Goal: Task Accomplishment & Management: Use online tool/utility

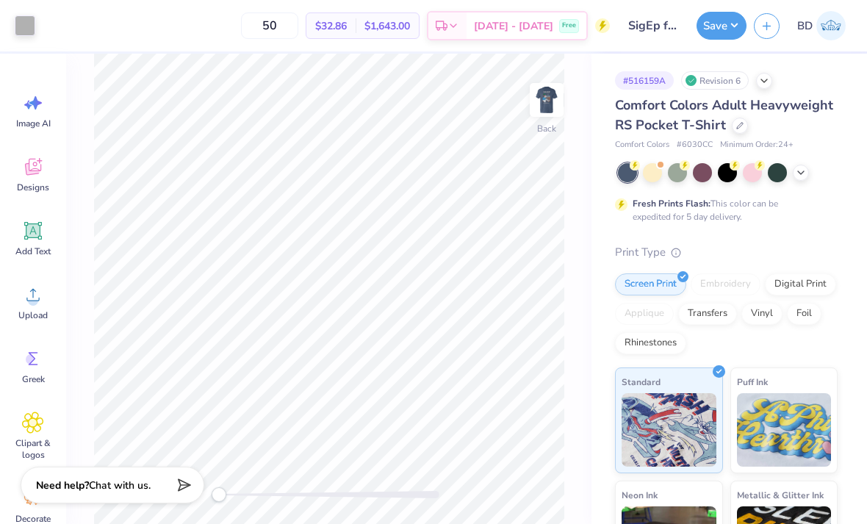
click at [797, 171] on icon at bounding box center [801, 173] width 12 height 12
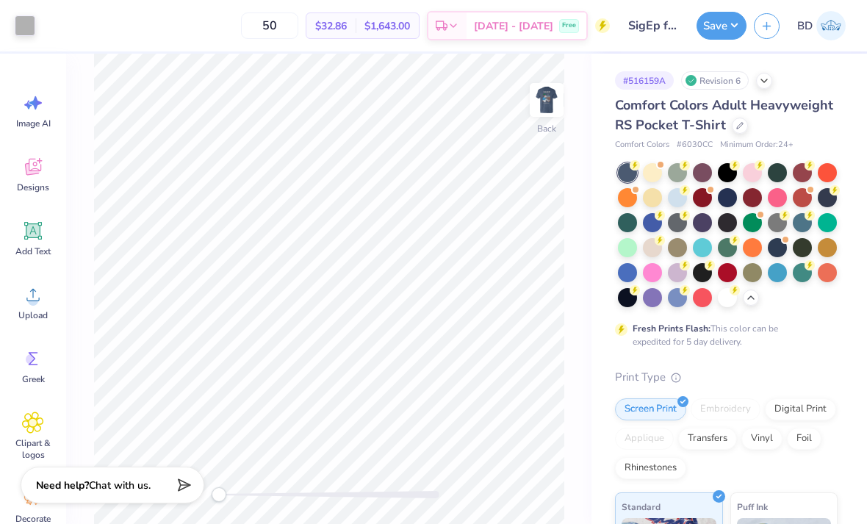
click at [671, 251] on div at bounding box center [677, 247] width 19 height 19
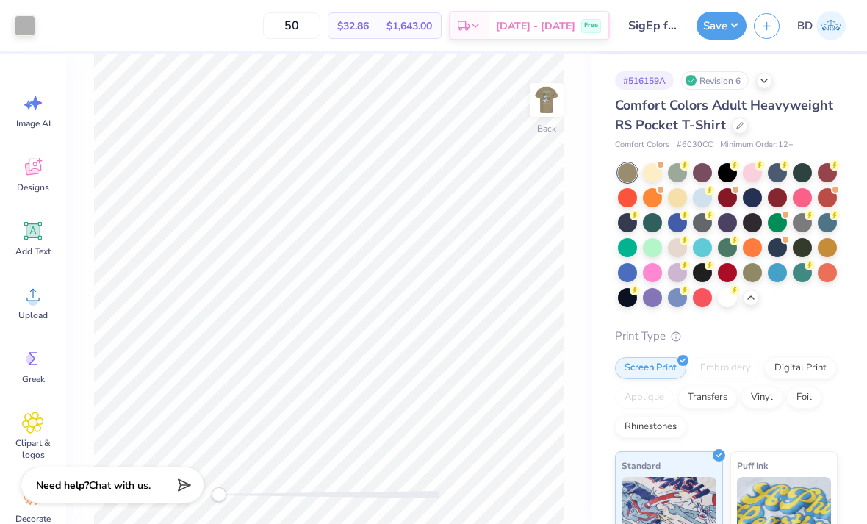
click at [772, 178] on div at bounding box center [777, 172] width 19 height 19
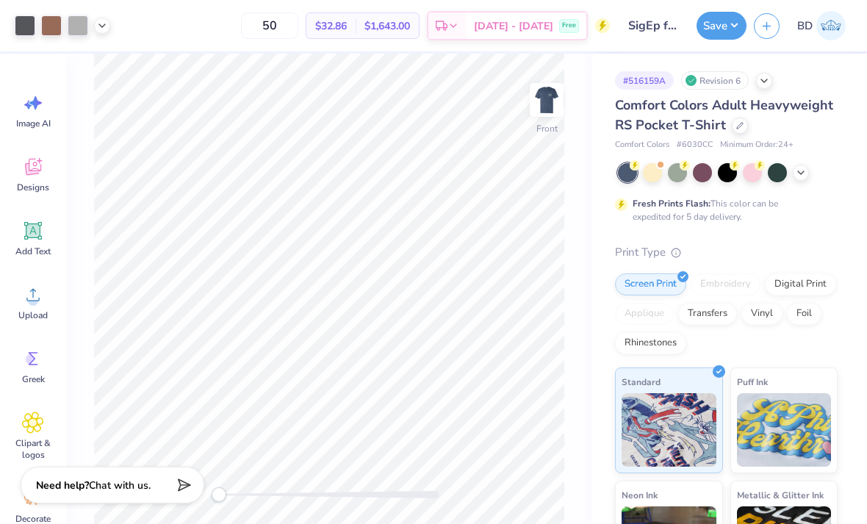
click at [801, 170] on icon at bounding box center [801, 173] width 12 height 12
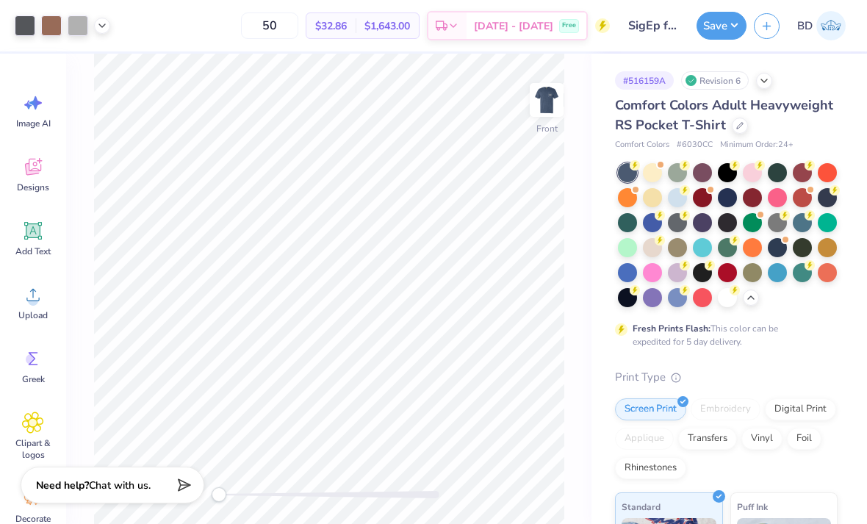
click at [656, 253] on div at bounding box center [652, 247] width 19 height 19
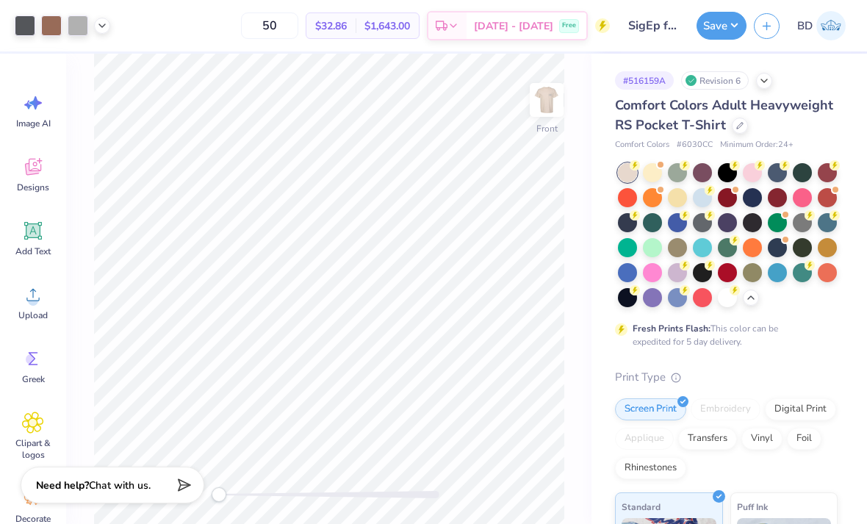
click at [672, 244] on div at bounding box center [677, 247] width 19 height 19
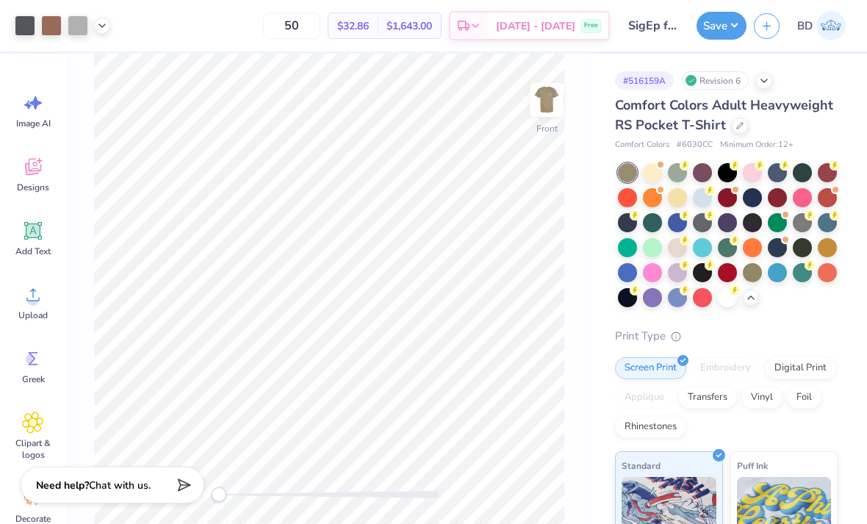
click at [756, 273] on div at bounding box center [752, 272] width 19 height 19
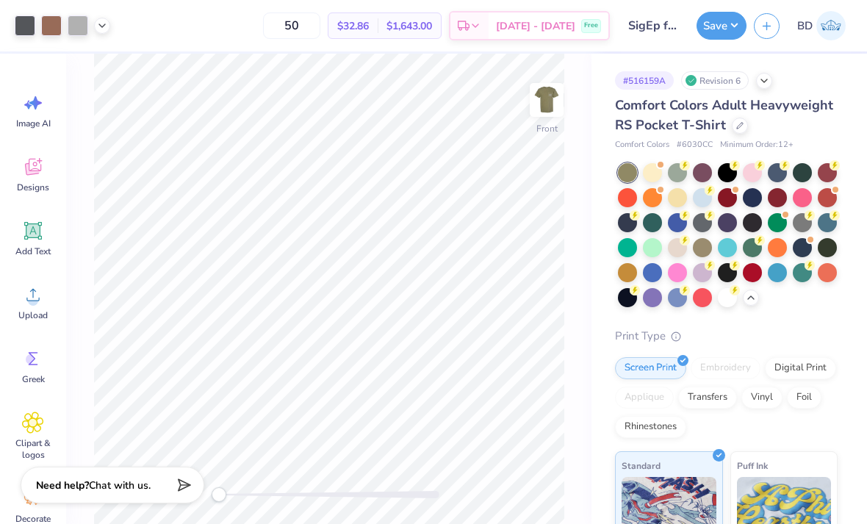
click at [677, 176] on div at bounding box center [677, 172] width 19 height 19
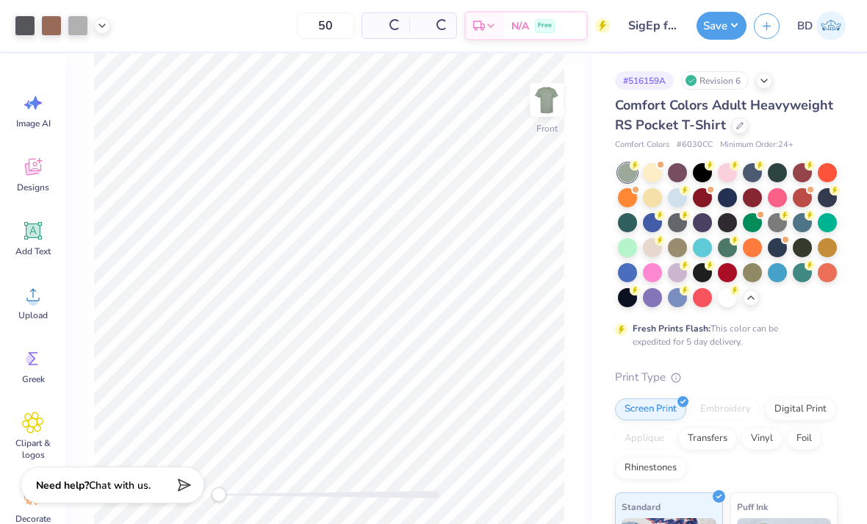
click at [677, 176] on div at bounding box center [677, 172] width 19 height 19
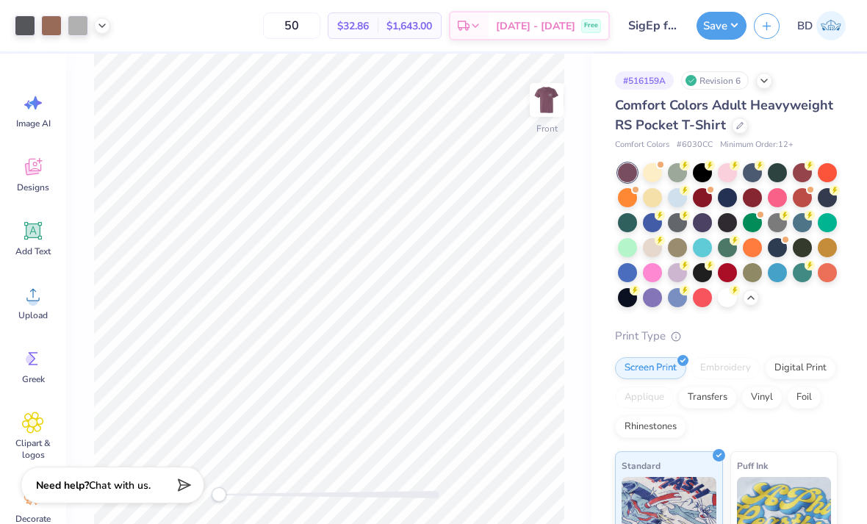
click at [651, 173] on div at bounding box center [652, 172] width 19 height 19
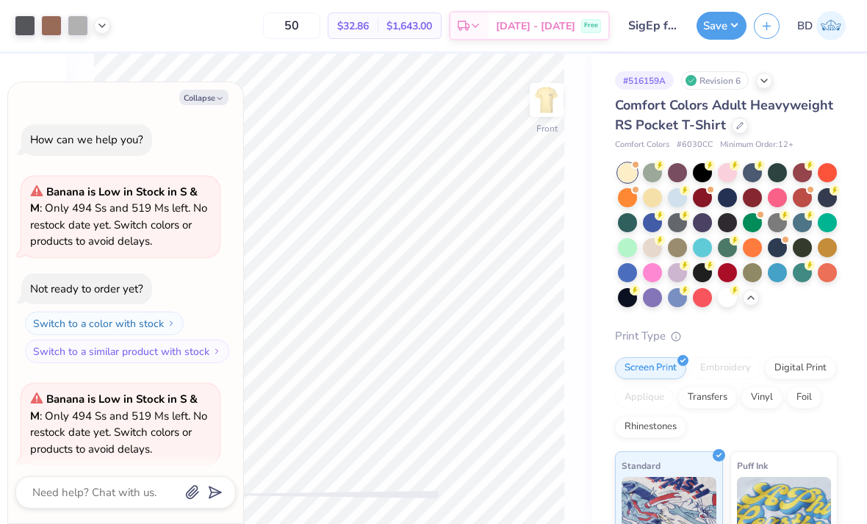
scroll to position [110, 0]
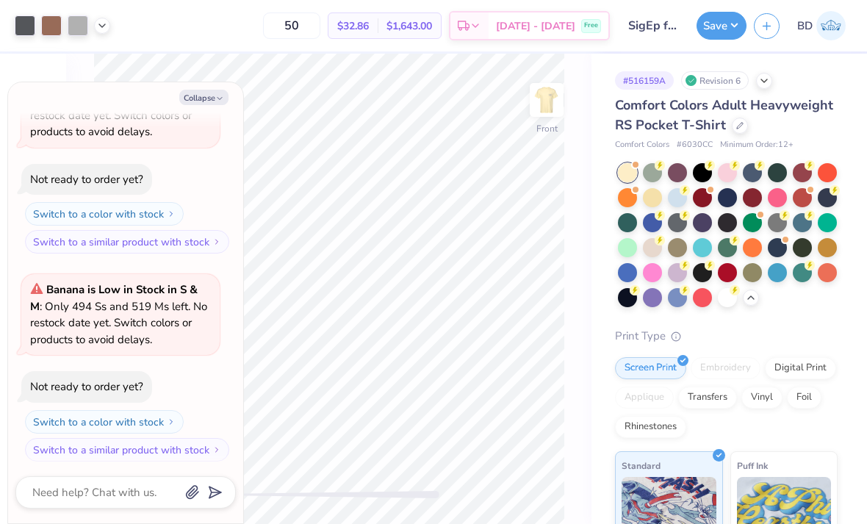
click at [650, 198] on div at bounding box center [652, 197] width 19 height 19
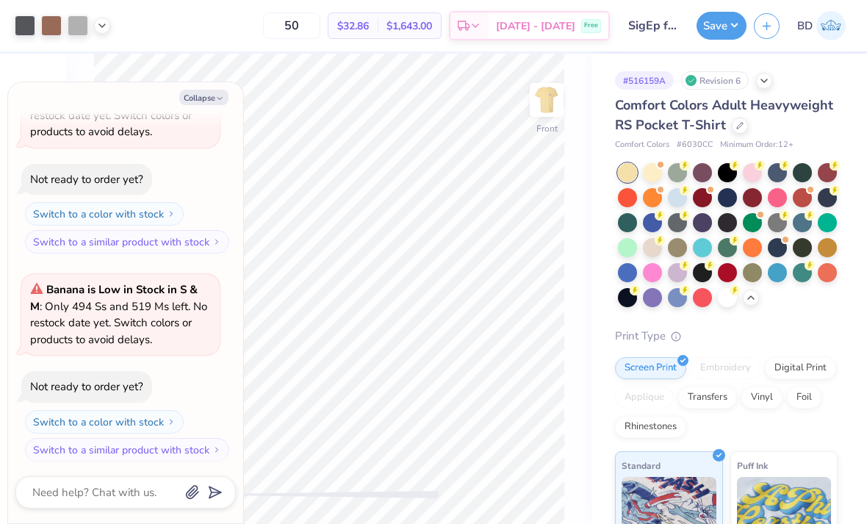
click at [649, 198] on div at bounding box center [652, 197] width 19 height 19
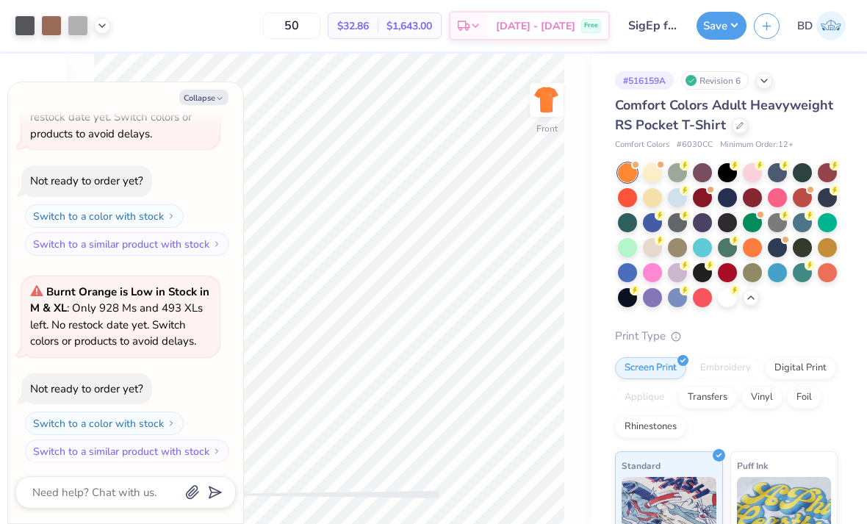
click at [752, 246] on div at bounding box center [752, 247] width 19 height 19
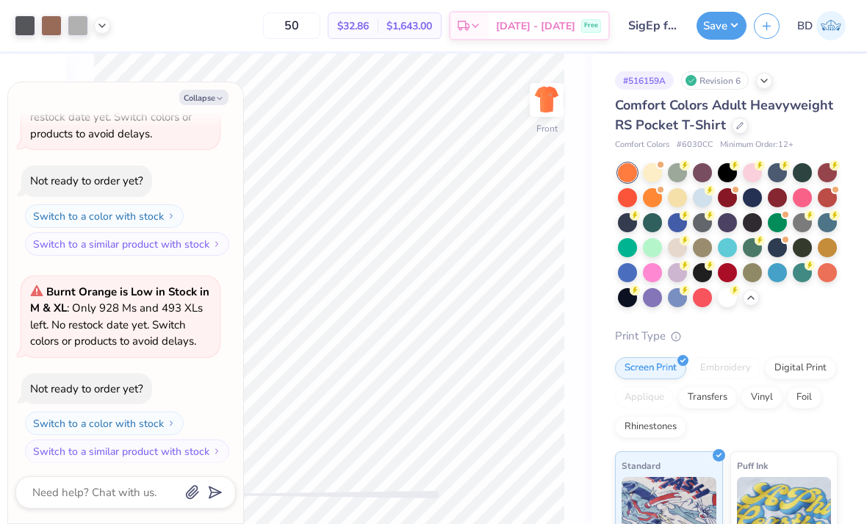
click at [824, 246] on div at bounding box center [827, 247] width 19 height 19
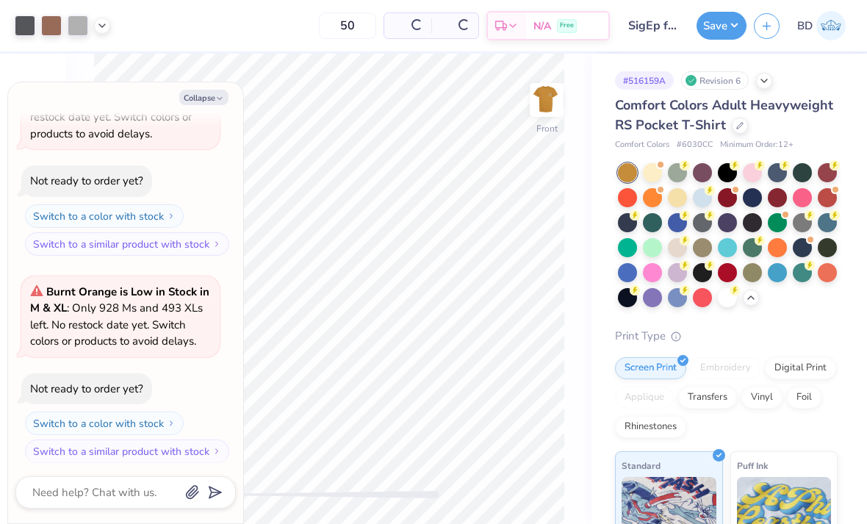
click at [220, 96] on icon "button" at bounding box center [219, 98] width 9 height 9
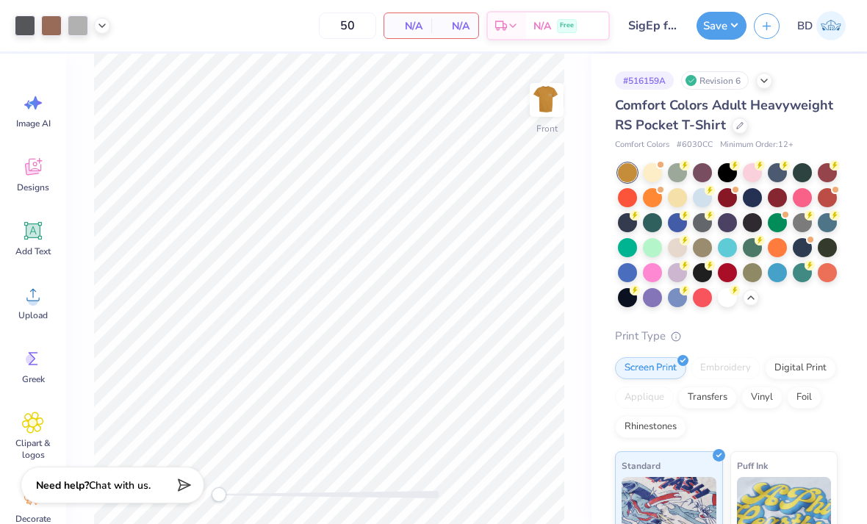
click at [753, 270] on div at bounding box center [752, 272] width 19 height 19
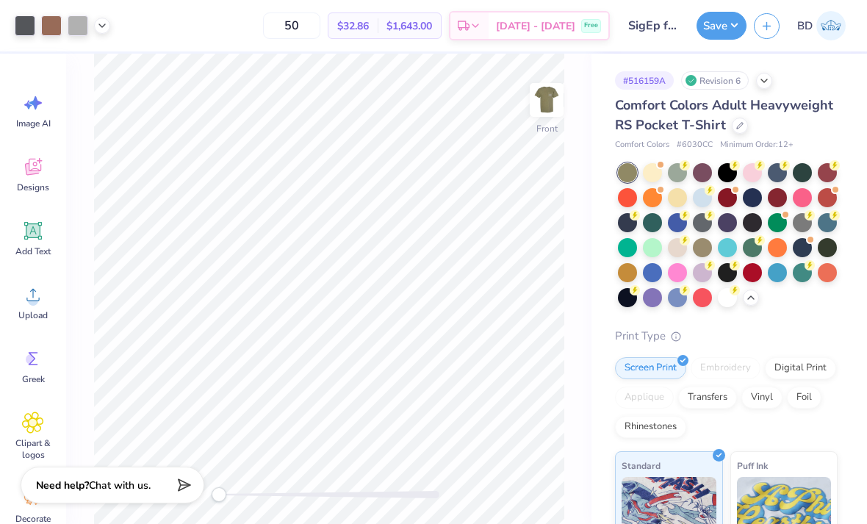
click at [800, 221] on div at bounding box center [802, 222] width 19 height 19
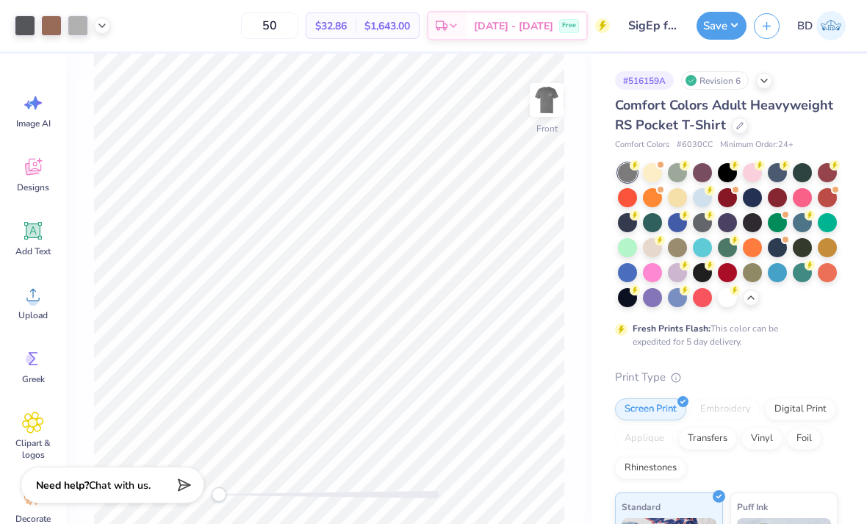
click at [681, 201] on div at bounding box center [677, 197] width 19 height 19
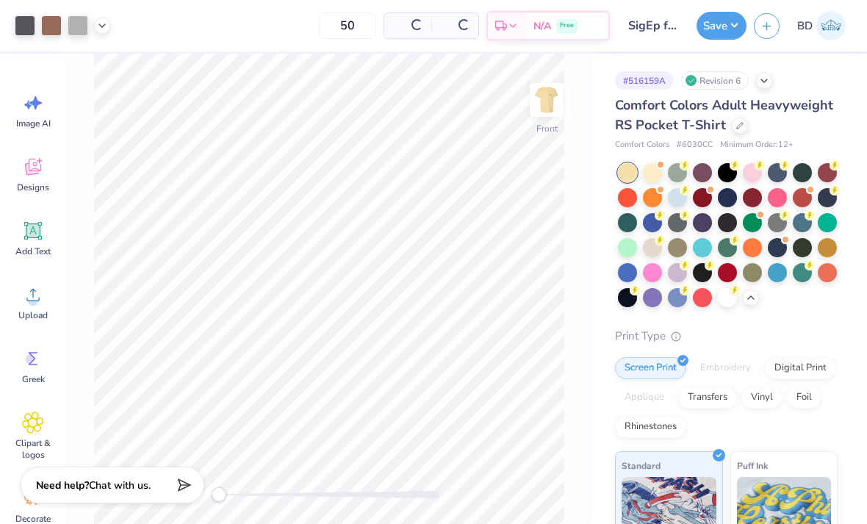
click at [823, 247] on div at bounding box center [827, 247] width 19 height 19
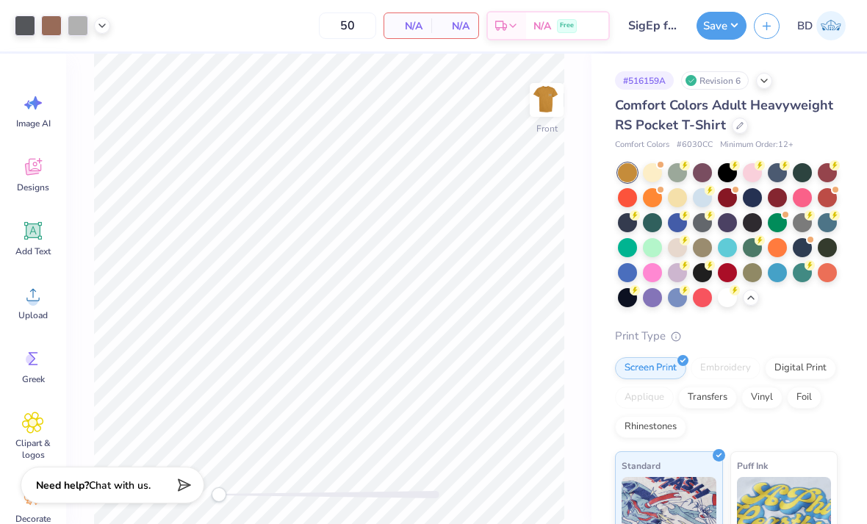
click at [770, 227] on div at bounding box center [777, 222] width 19 height 19
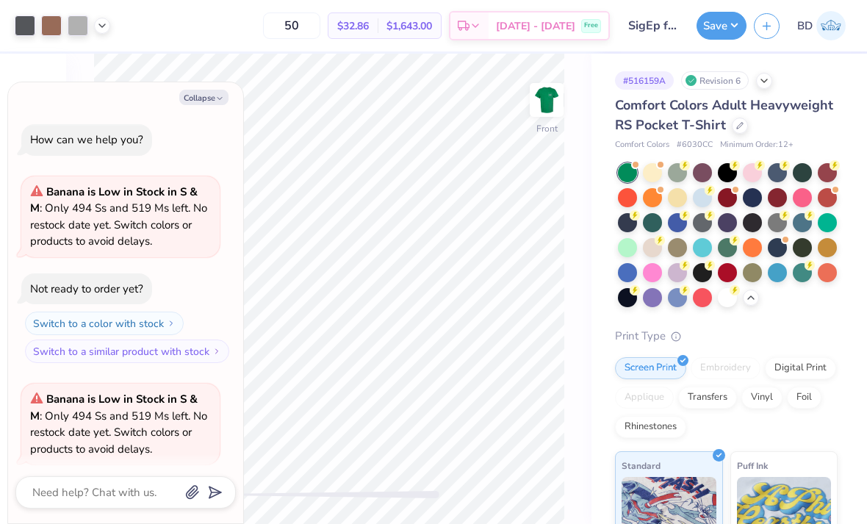
scroll to position [521, 0]
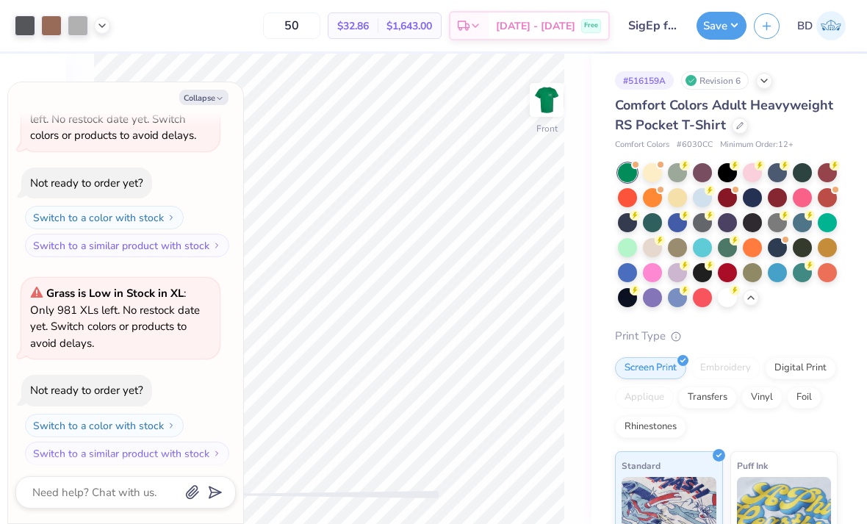
click at [800, 225] on div at bounding box center [802, 222] width 19 height 19
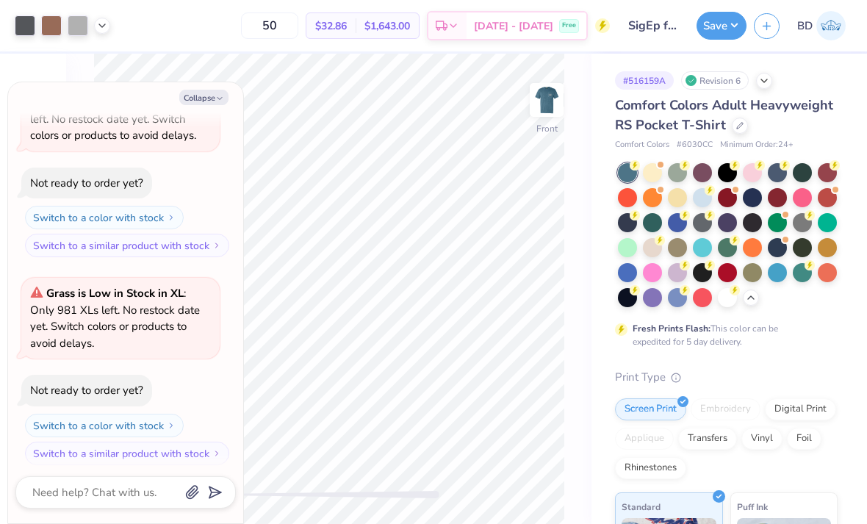
click at [220, 98] on icon "button" at bounding box center [219, 98] width 9 height 9
type textarea "x"
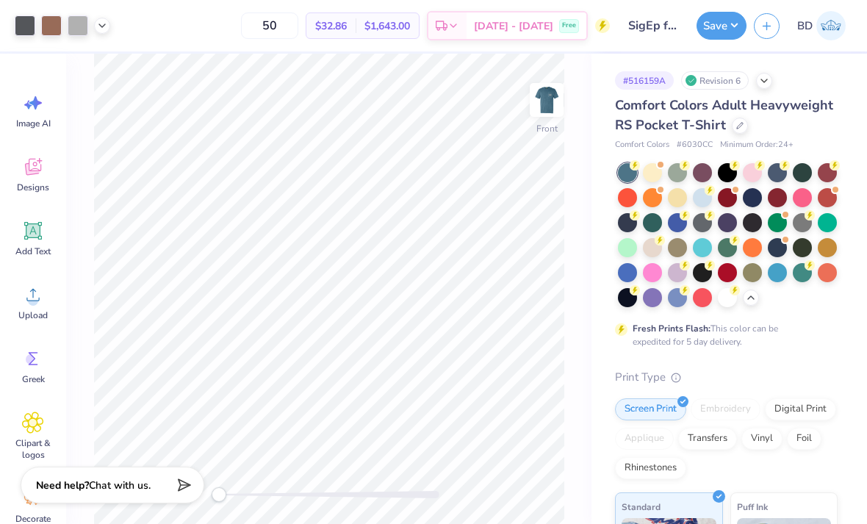
click at [678, 251] on div at bounding box center [677, 247] width 19 height 19
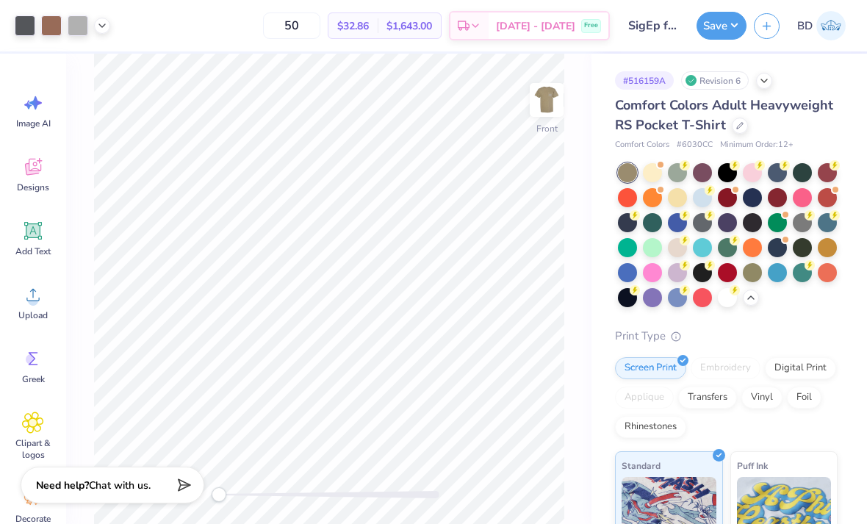
click at [551, 96] on img at bounding box center [546, 99] width 29 height 29
click at [548, 110] on img at bounding box center [546, 99] width 29 height 29
click at [756, 270] on div at bounding box center [752, 272] width 19 height 19
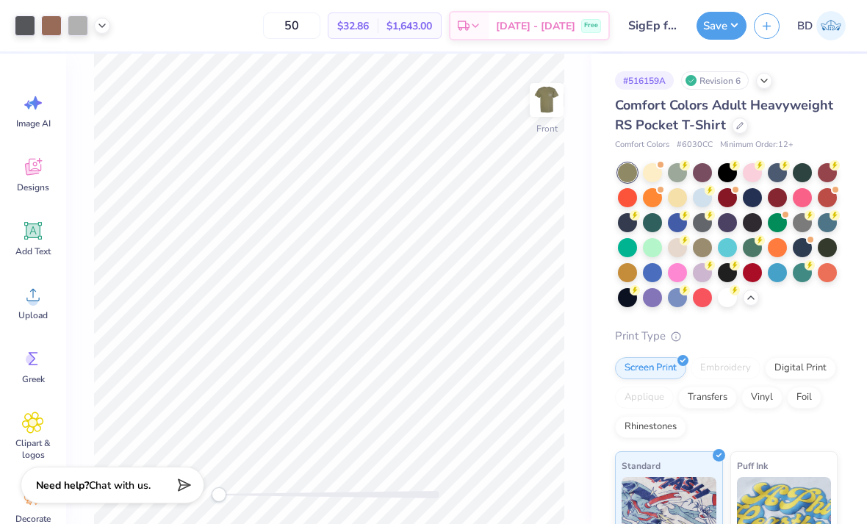
click at [703, 251] on div at bounding box center [702, 247] width 19 height 19
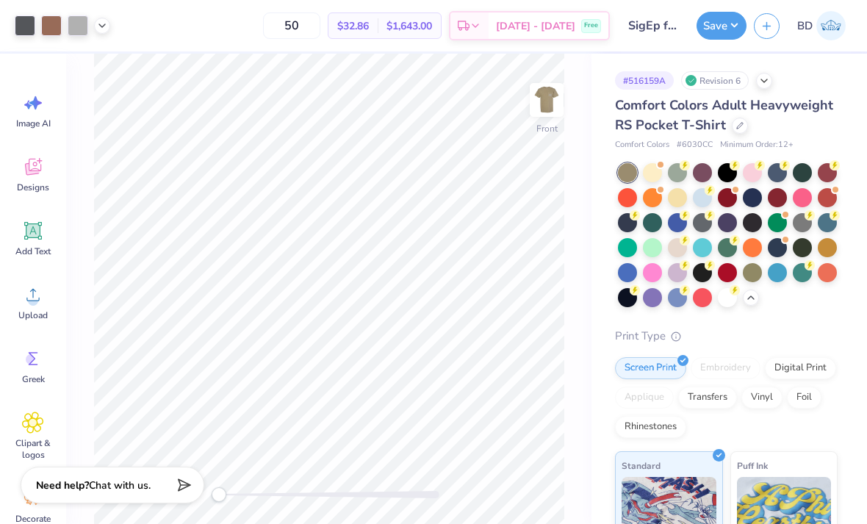
click at [778, 176] on div at bounding box center [777, 172] width 19 height 19
